Goal: Navigation & Orientation: Find specific page/section

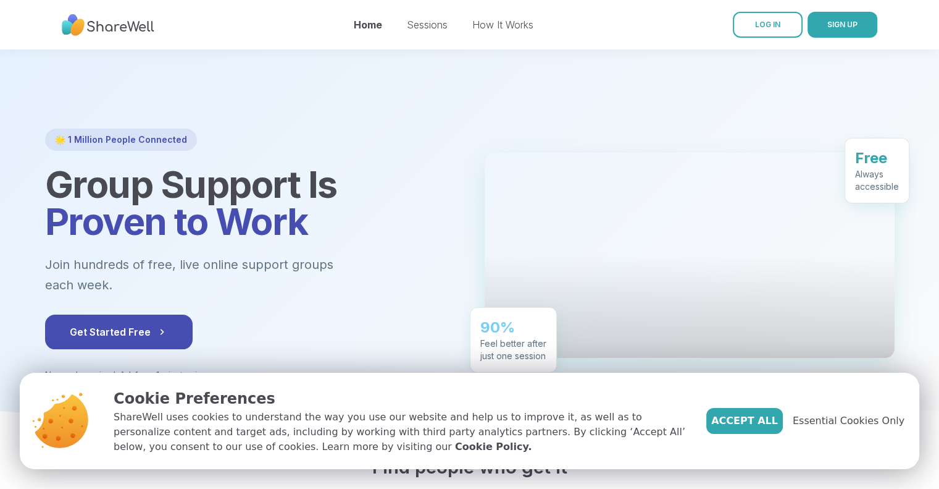
click at [440, 12] on div "Home Sessions How It Works" at bounding box center [444, 24] width 180 height 35
click at [439, 27] on link "Sessions" at bounding box center [427, 25] width 41 height 12
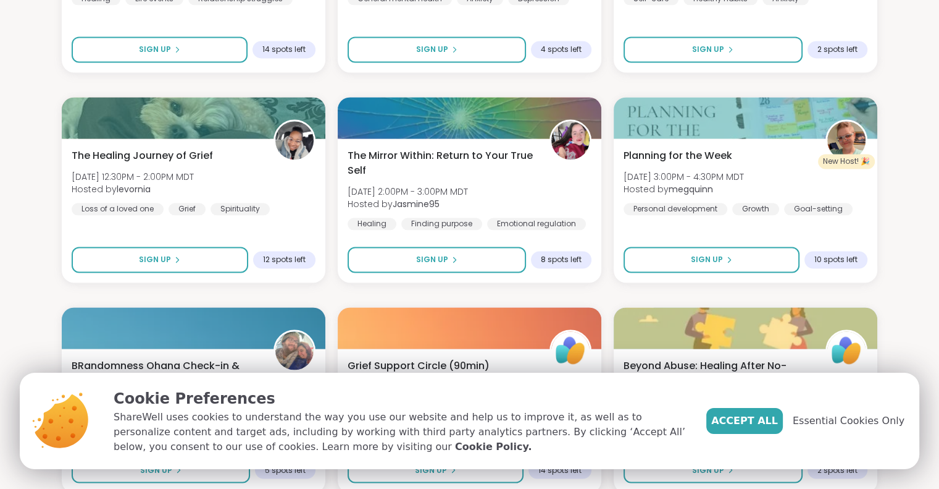
scroll to position [1991, 0]
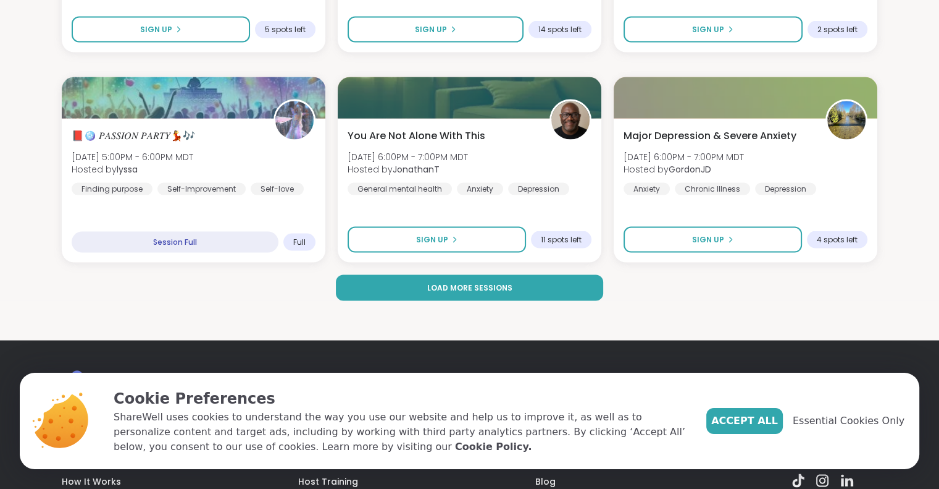
scroll to position [2415, 0]
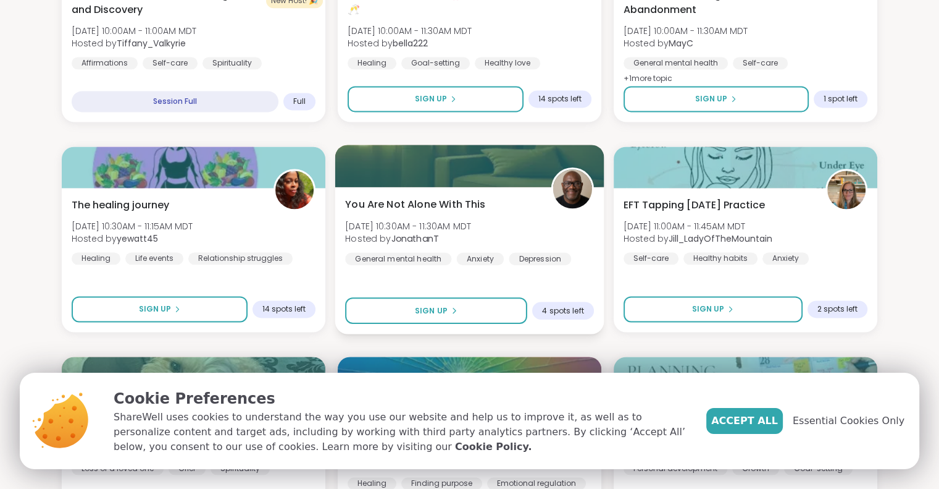
scroll to position [1712, 0]
